Goal: Information Seeking & Learning: Learn about a topic

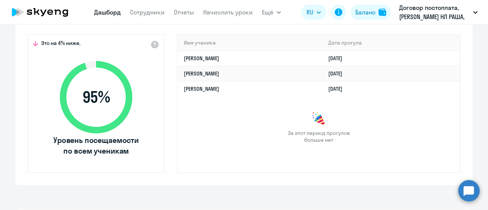
scroll to position [267, 0]
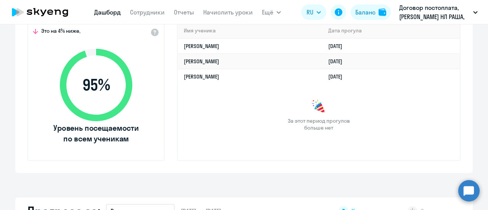
select select "30"
click at [145, 9] on link "Сотрудники" at bounding box center [147, 12] width 35 height 8
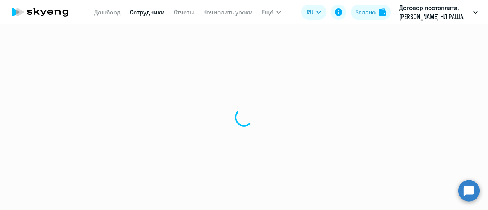
select select "30"
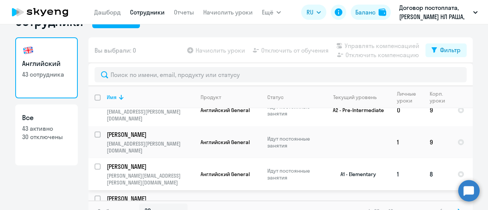
scroll to position [34, 0]
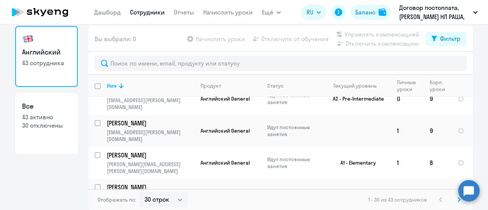
click at [458, 200] on icon at bounding box center [459, 199] width 3 height 5
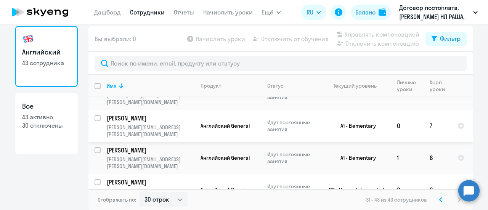
scroll to position [298, 0]
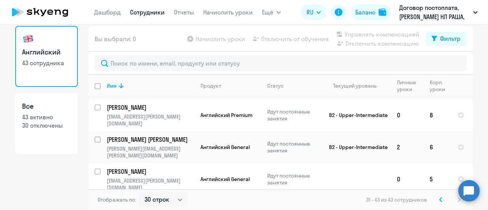
click at [440, 198] on icon at bounding box center [441, 199] width 3 height 5
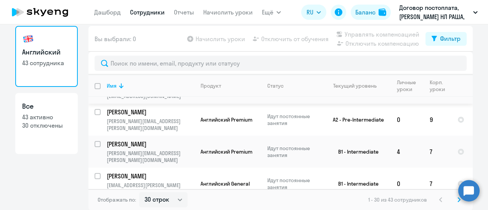
scroll to position [267, 0]
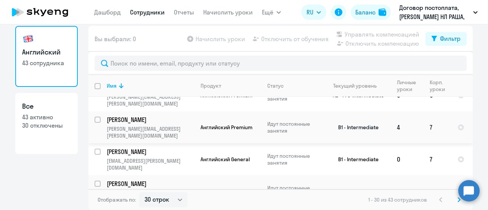
click at [126, 116] on p "[PERSON_NAME]" at bounding box center [150, 120] width 86 height 8
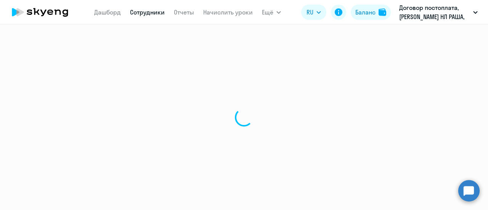
select select "english"
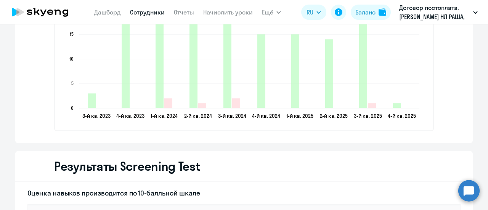
scroll to position [1166, 0]
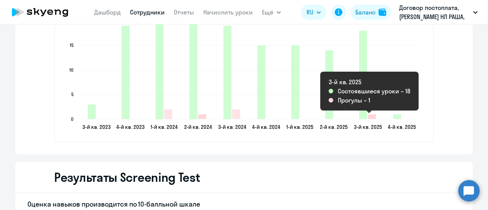
click at [369, 117] on icon "2025-09-28T21:00:00.000Z Прогулы 1" at bounding box center [372, 116] width 8 height 5
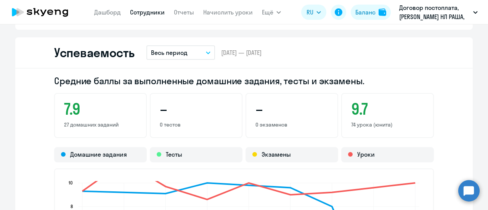
scroll to position [593, 0]
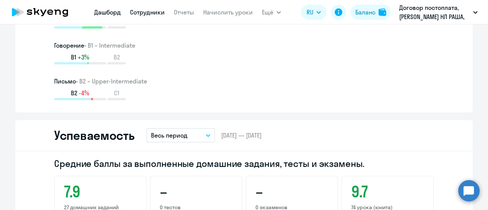
click at [110, 12] on link "Дашборд" at bounding box center [107, 12] width 27 height 8
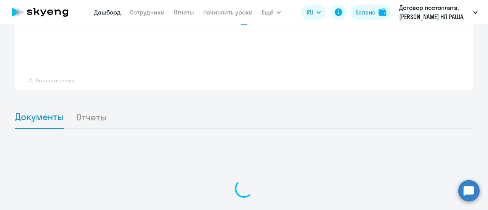
scroll to position [616, 0]
